Goal: Navigation & Orientation: Find specific page/section

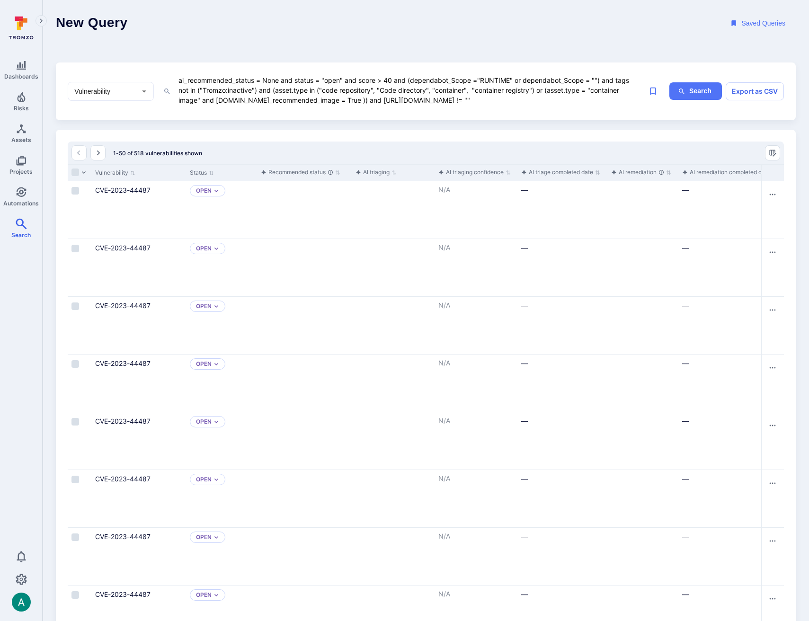
scroll to position [2, 0]
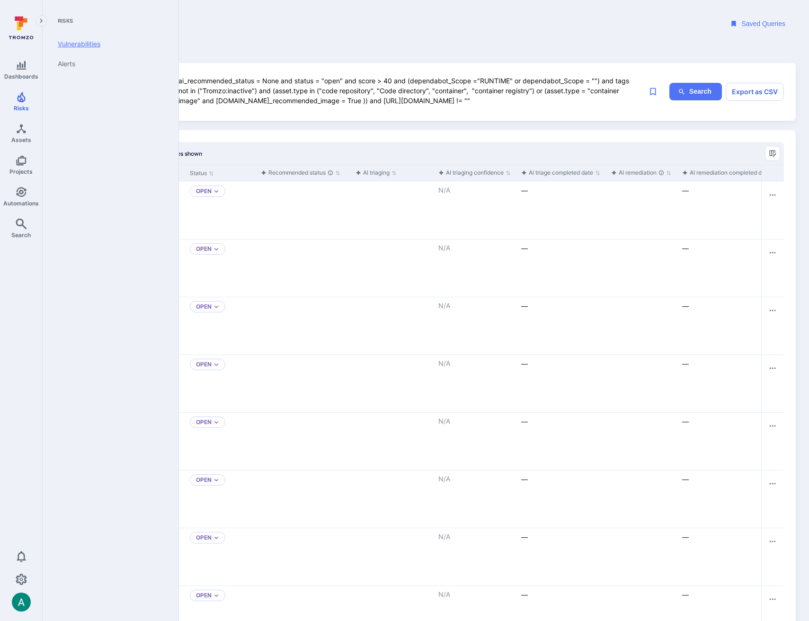
click at [71, 43] on link "Vulnerabilities" at bounding box center [108, 44] width 117 height 20
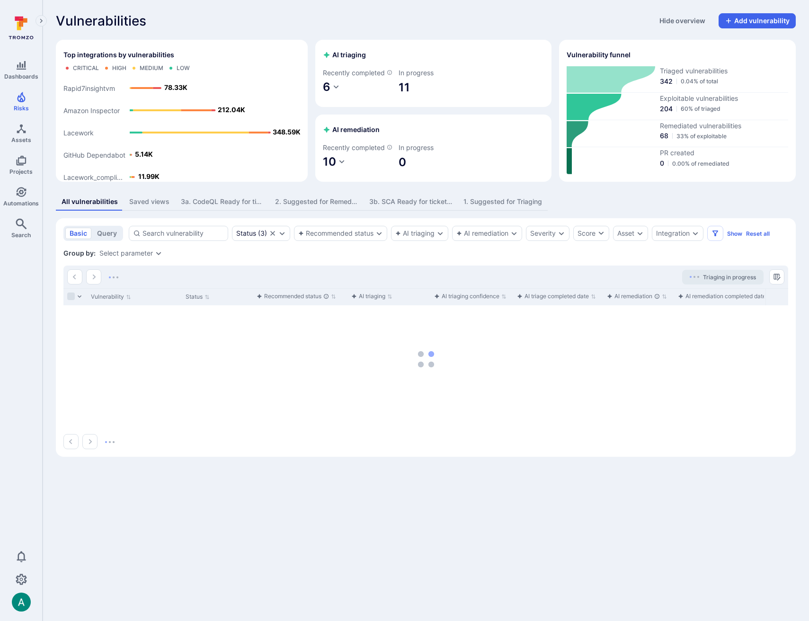
drag, startPoint x: 139, startPoint y: 211, endPoint x: 269, endPoint y: 228, distance: 131.6
click at [140, 206] on div "Saved views" at bounding box center [149, 201] width 40 height 9
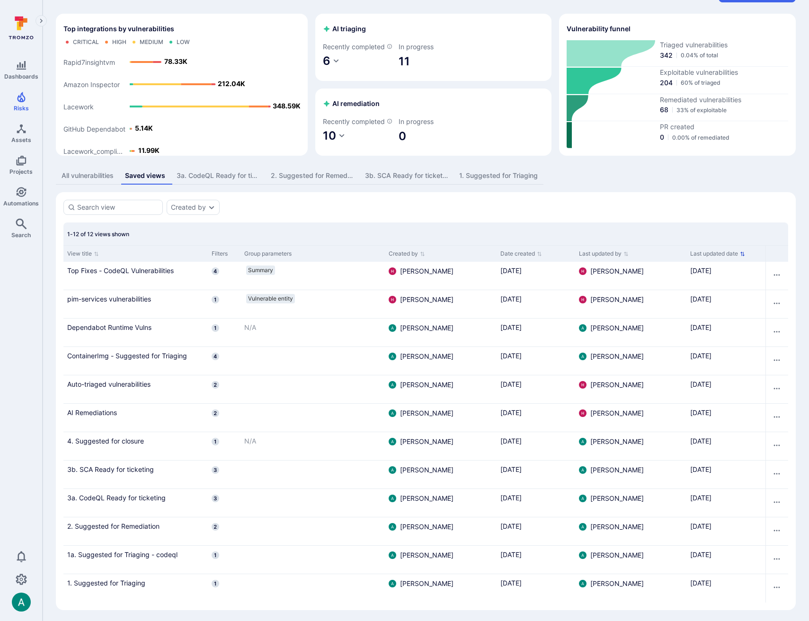
scroll to position [30, 0]
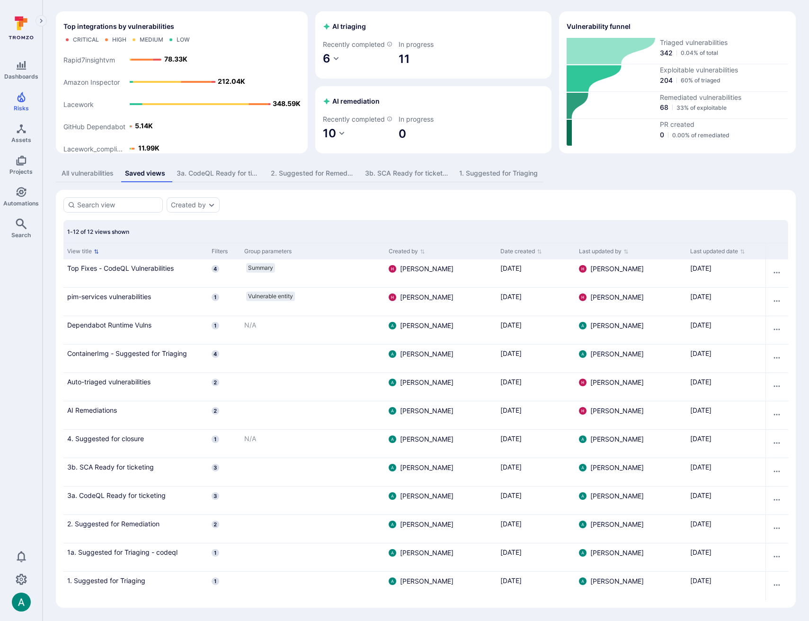
click at [96, 253] on icon "Sort by View title" at bounding box center [96, 251] width 4 height 4
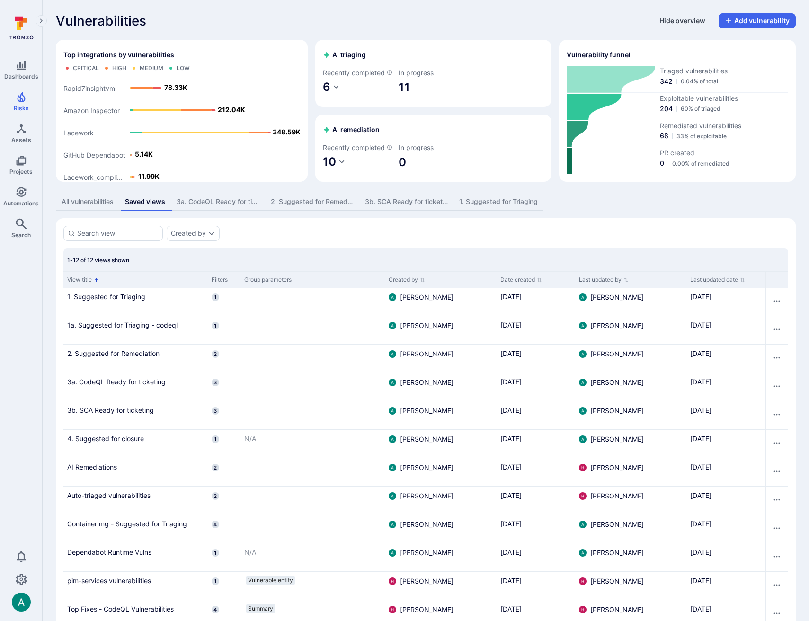
click at [703, 21] on button "Hide overview" at bounding box center [681, 20] width 57 height 15
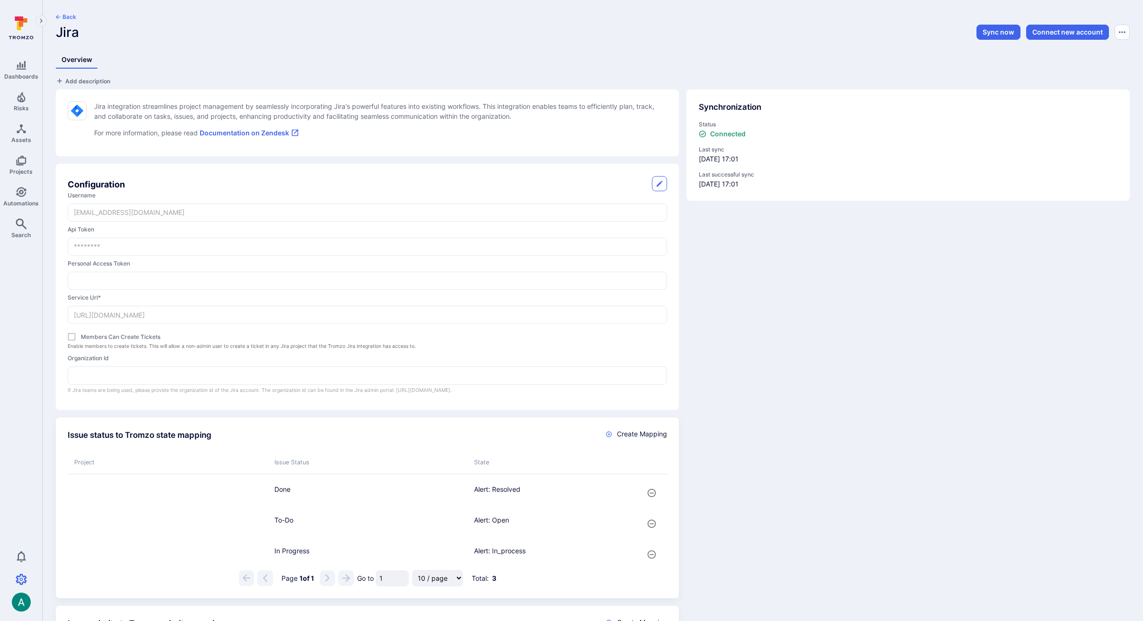
scroll to position [461, 0]
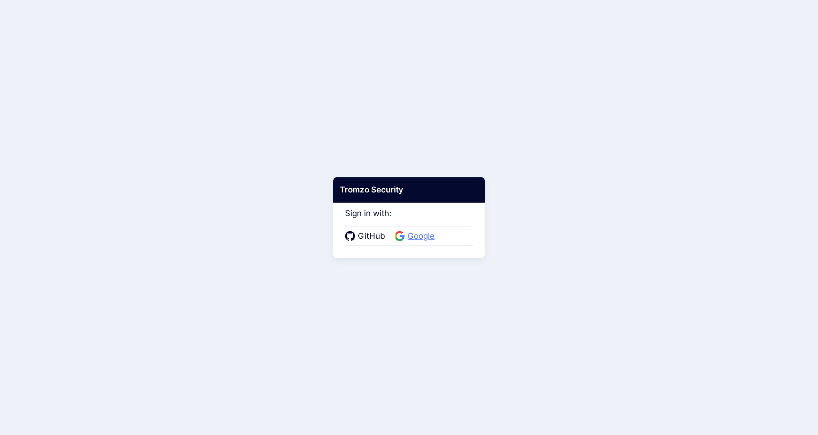
click at [409, 231] on span "Google" at bounding box center [421, 236] width 33 height 12
